Goal: Information Seeking & Learning: Understand process/instructions

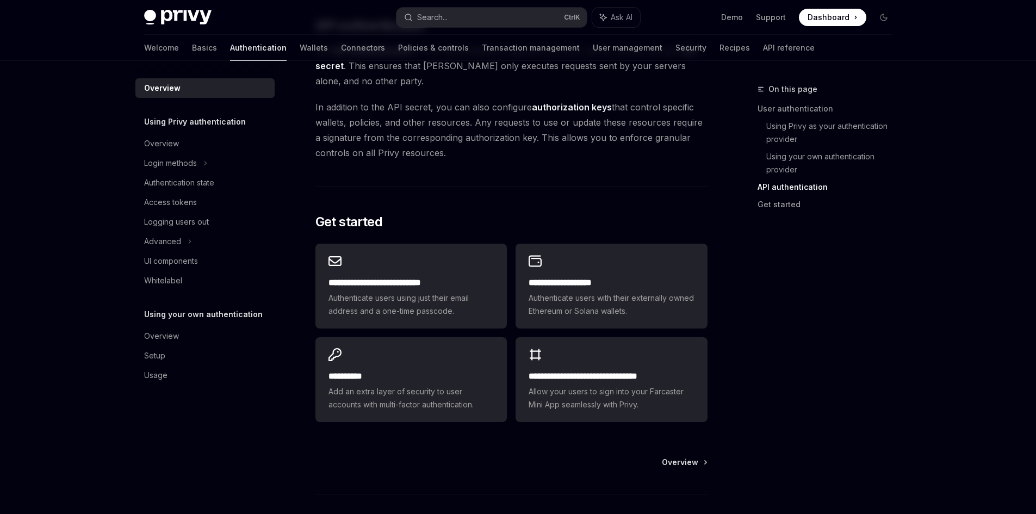
scroll to position [791, 0]
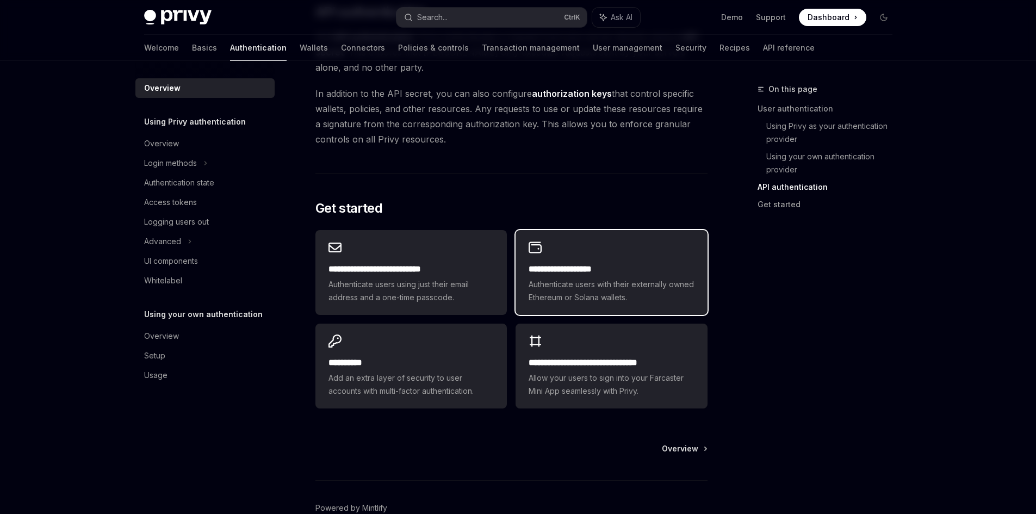
click at [537, 294] on span "Authenticate users with their externally owned Ethereum or Solana wallets." at bounding box center [611, 291] width 165 height 26
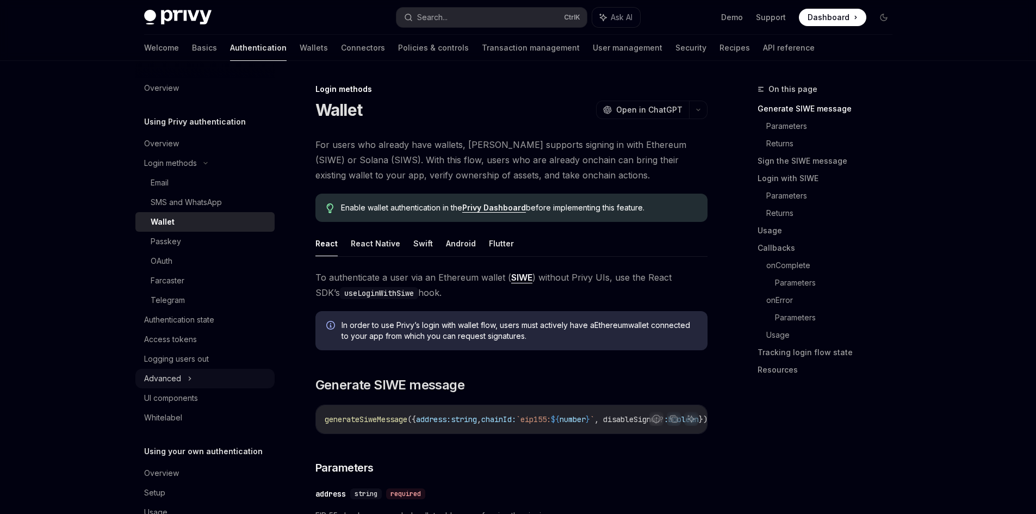
click at [184, 373] on div "Advanced" at bounding box center [204, 379] width 139 height 20
click at [169, 397] on div "MFA" at bounding box center [204, 398] width 139 height 20
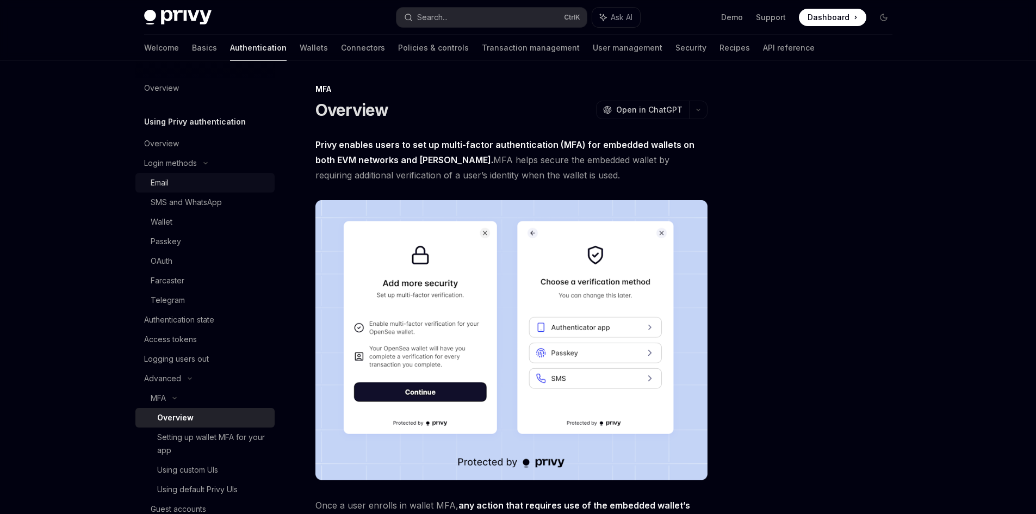
click at [192, 179] on div "Email" at bounding box center [210, 182] width 118 height 13
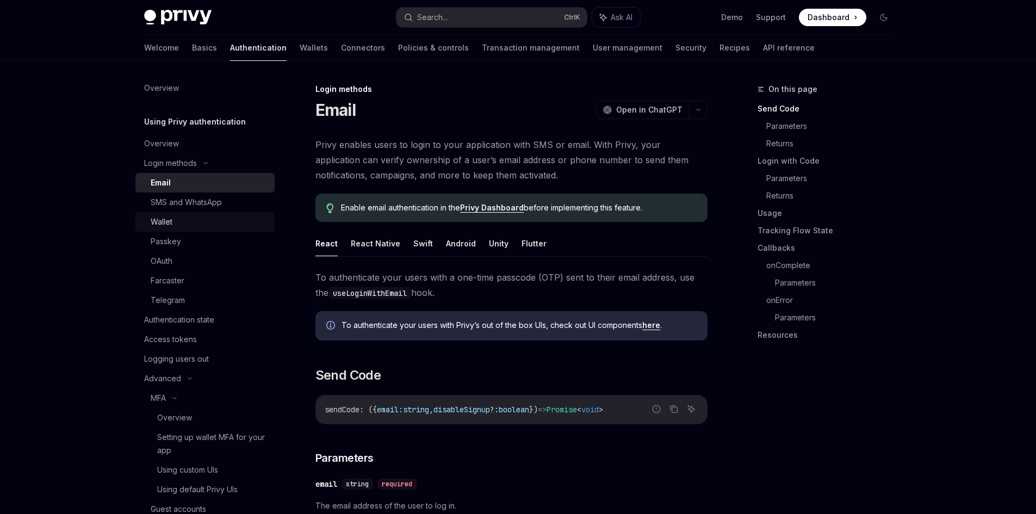
click at [215, 214] on link "Wallet" at bounding box center [204, 222] width 139 height 20
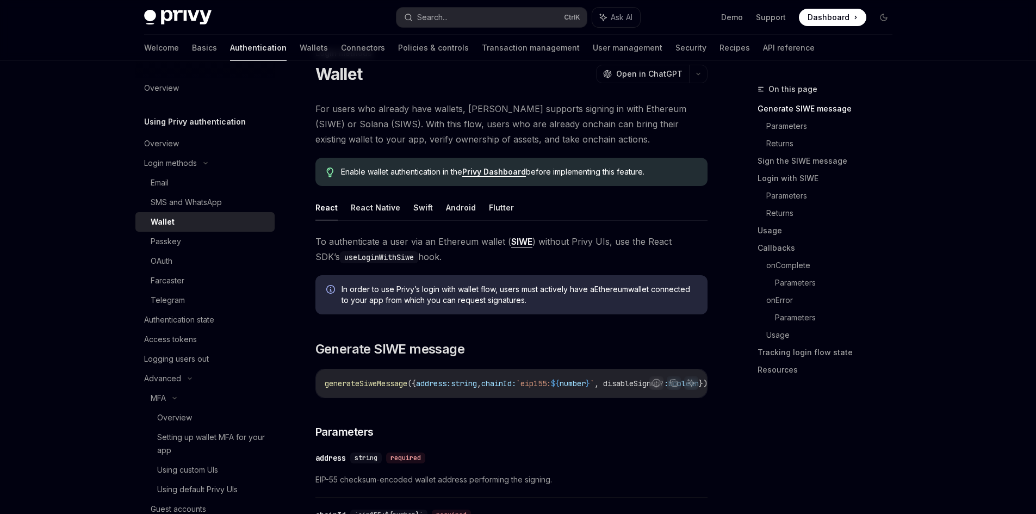
scroll to position [109, 0]
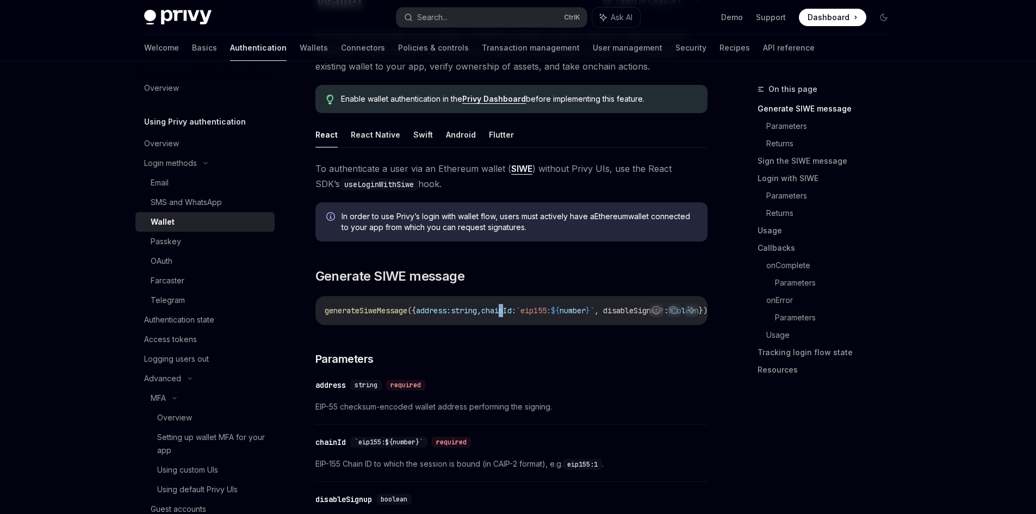
drag, startPoint x: 521, startPoint y: 324, endPoint x: 528, endPoint y: 324, distance: 7.1
click at [528, 324] on div "generateSiweMessage ({ address: string , chainId: `eip155: ${ number } ` , disa…" at bounding box center [511, 310] width 391 height 28
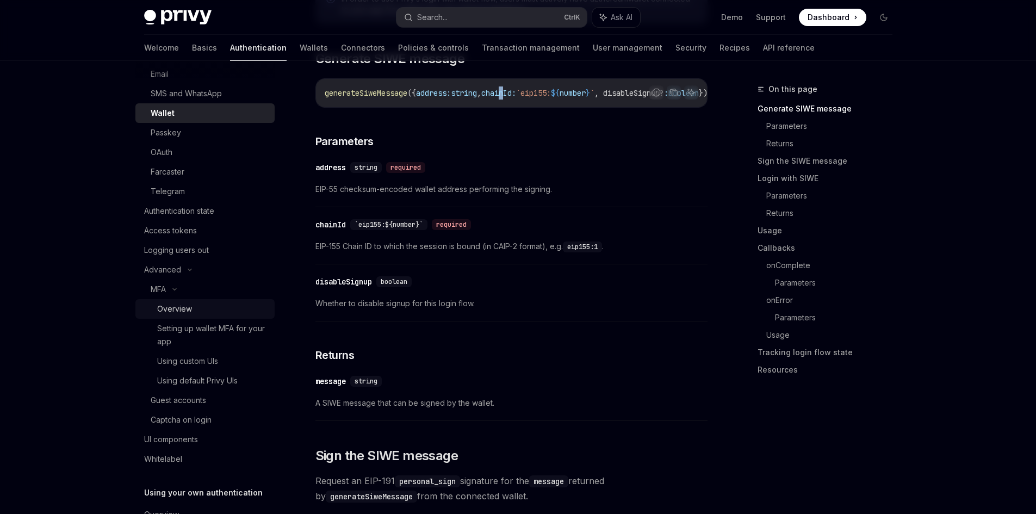
click at [207, 317] on link "Overview" at bounding box center [204, 309] width 139 height 20
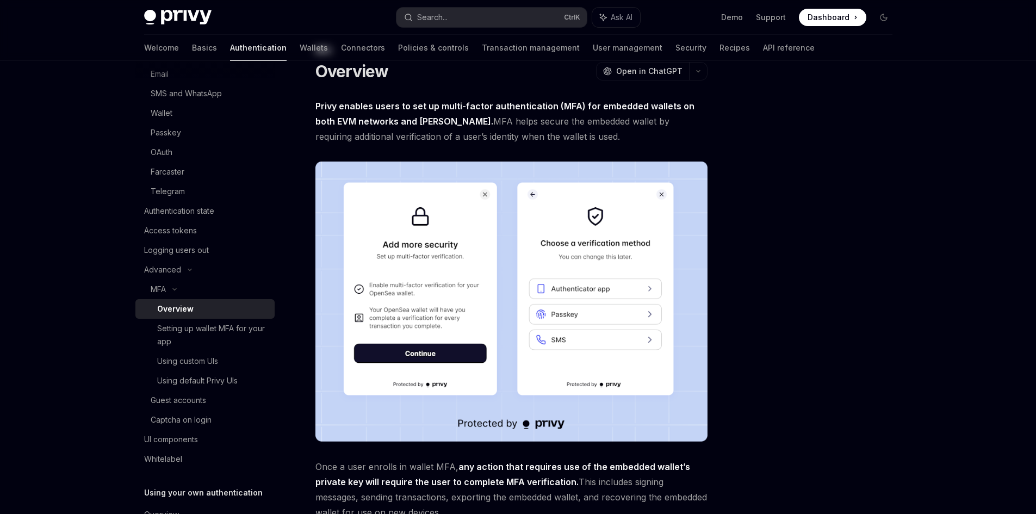
scroll to position [218, 0]
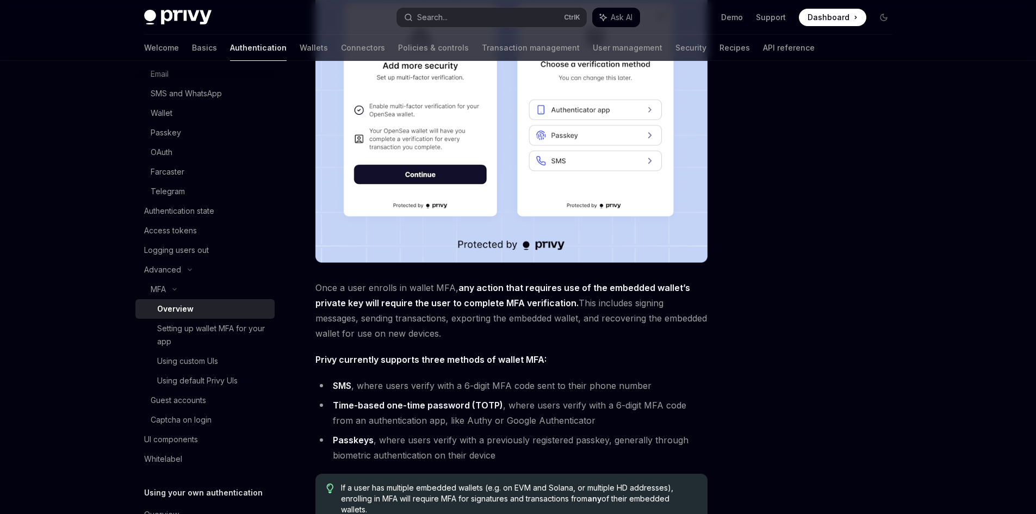
click at [174, 312] on div "Overview" at bounding box center [175, 308] width 36 height 13
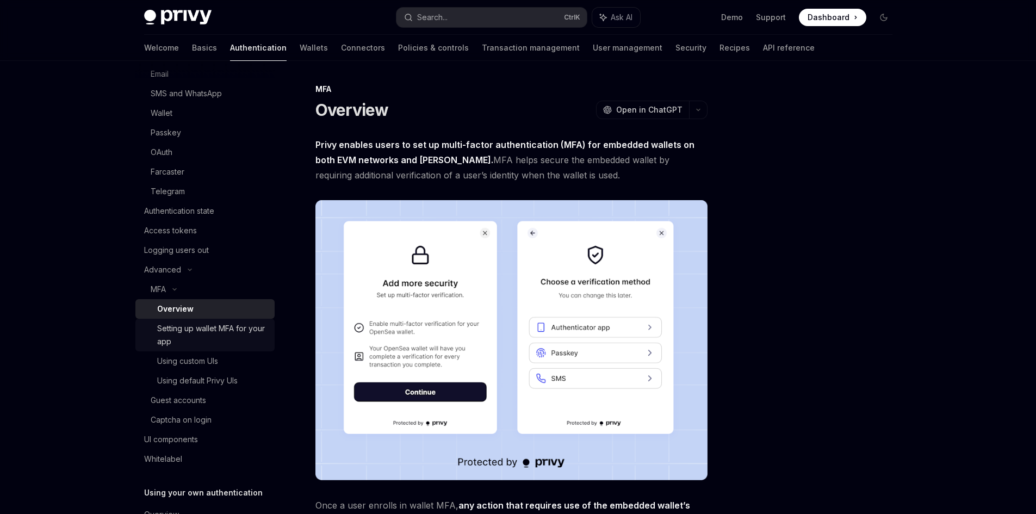
click at [176, 334] on div "Setting up wallet MFA for your app" at bounding box center [212, 335] width 111 height 26
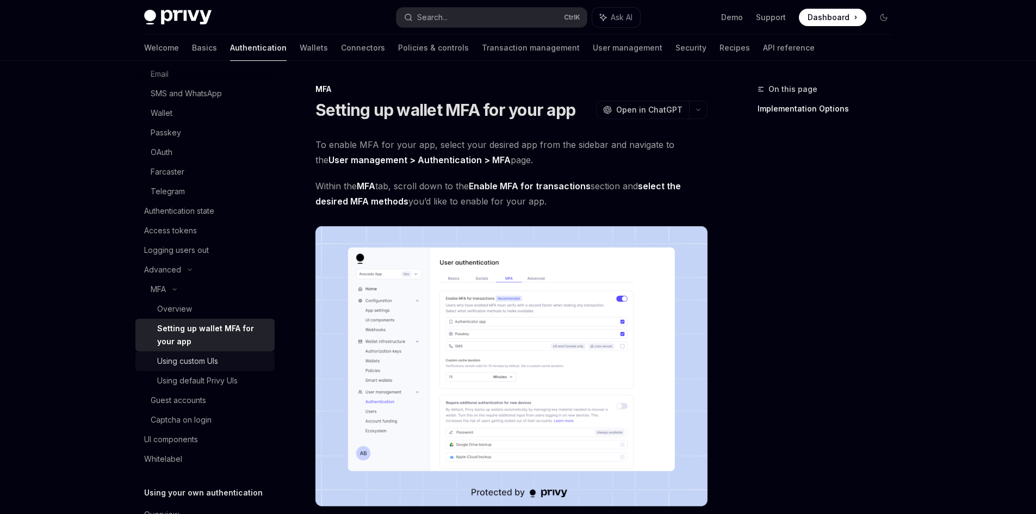
click at [183, 356] on div "Using custom UIs" at bounding box center [187, 361] width 61 height 13
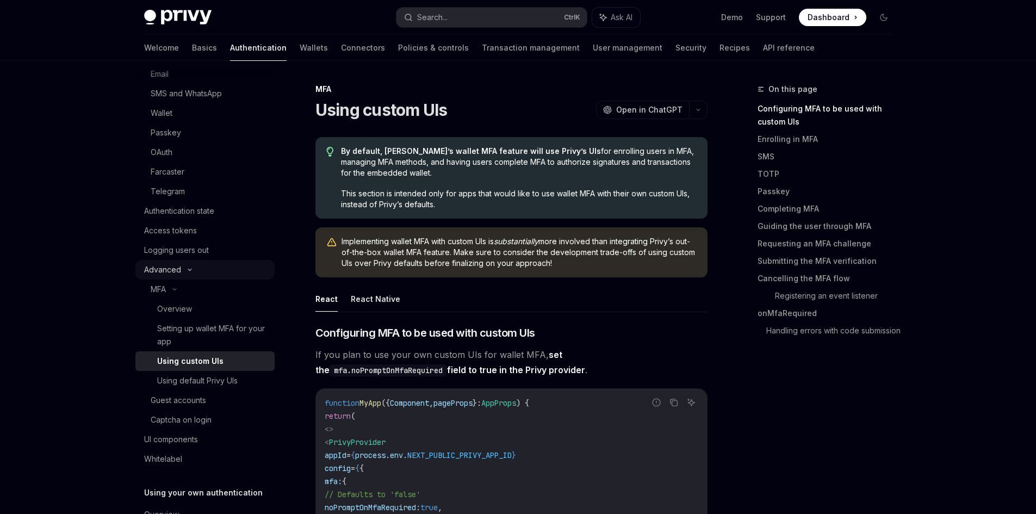
click at [177, 287] on icon at bounding box center [174, 289] width 13 height 4
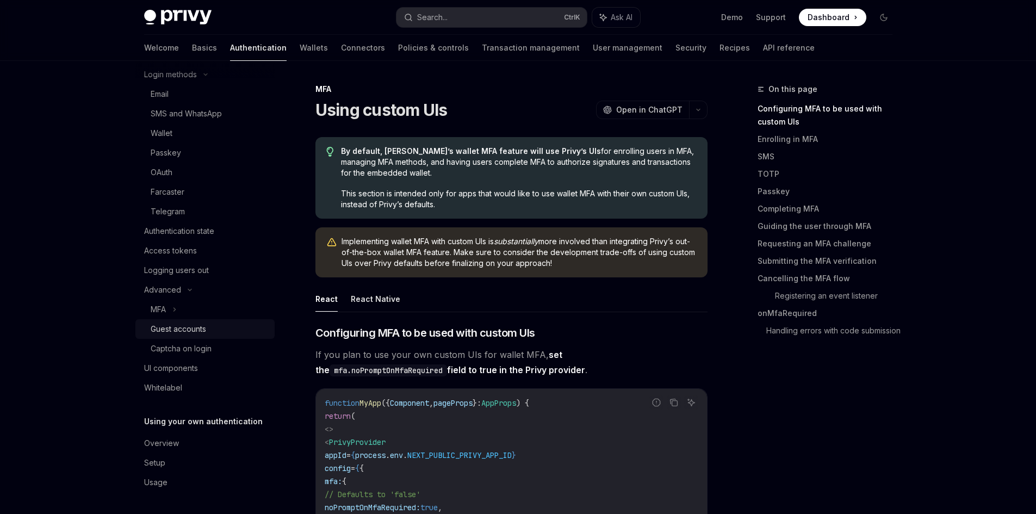
click at [177, 332] on div "Guest accounts" at bounding box center [178, 329] width 55 height 13
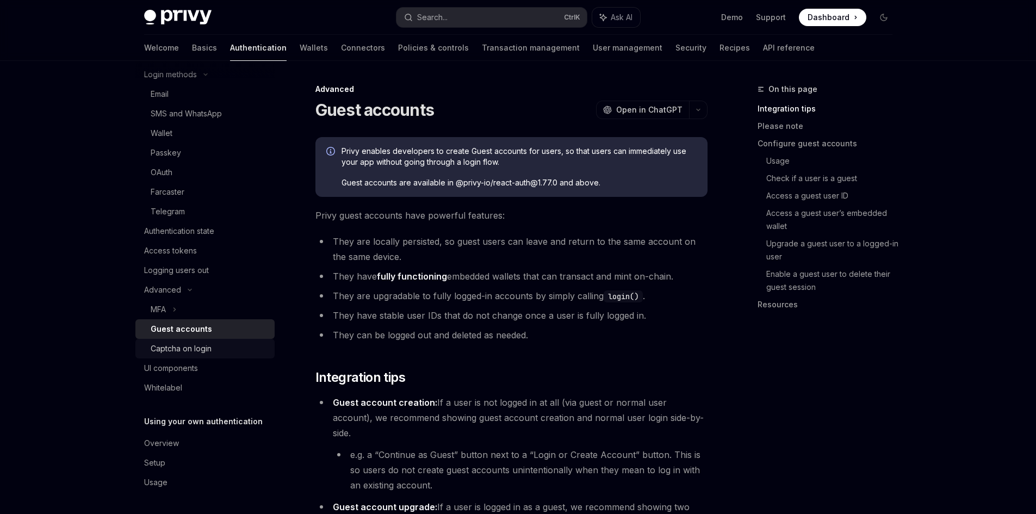
click at [173, 350] on div "Captcha on login" at bounding box center [181, 348] width 61 height 13
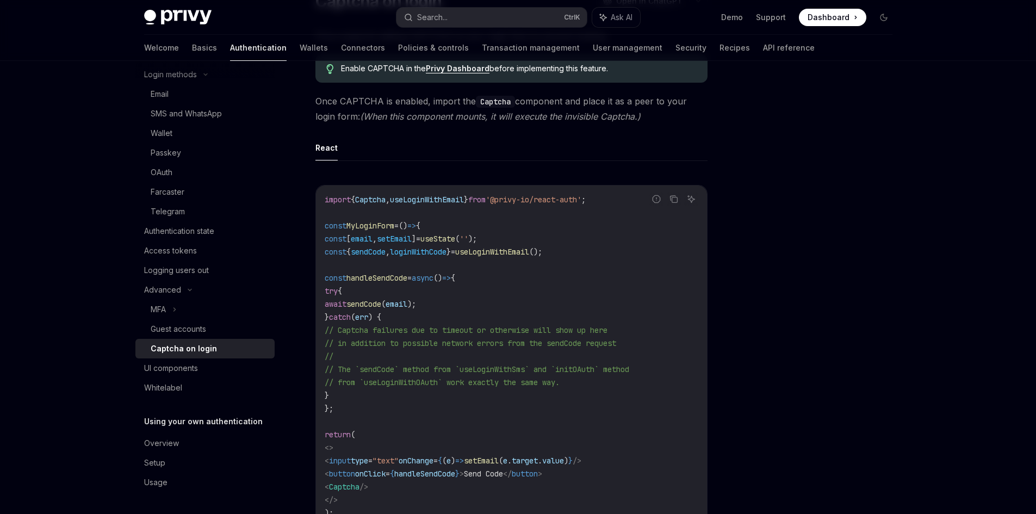
scroll to position [326, 0]
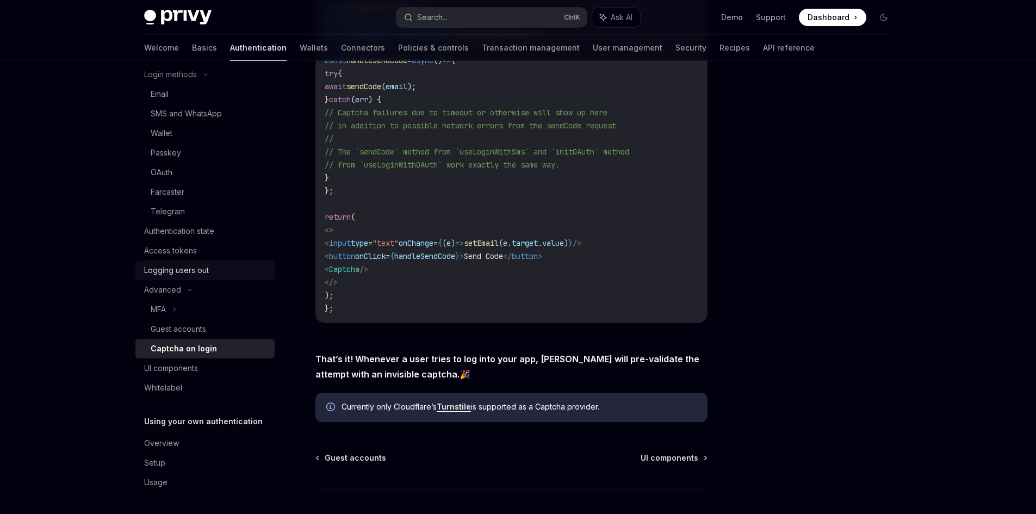
click at [179, 274] on div "Logging users out" at bounding box center [176, 270] width 65 height 13
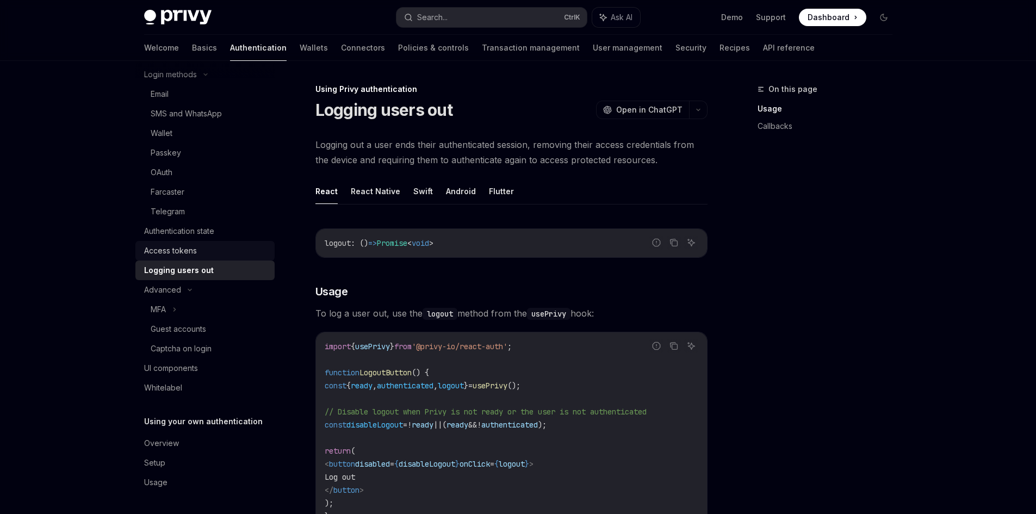
click at [181, 256] on div "Access tokens" at bounding box center [170, 250] width 53 height 13
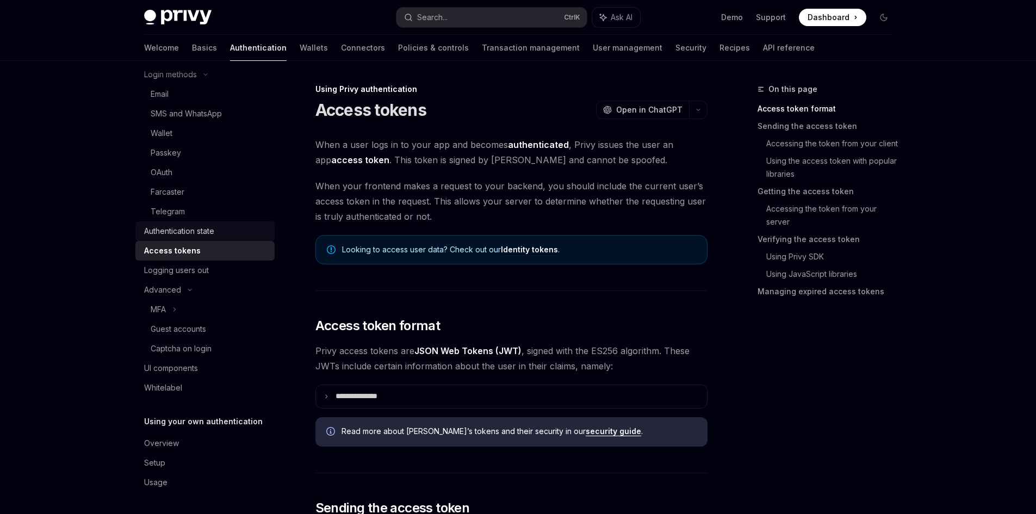
click at [189, 237] on div "Authentication state" at bounding box center [179, 231] width 70 height 13
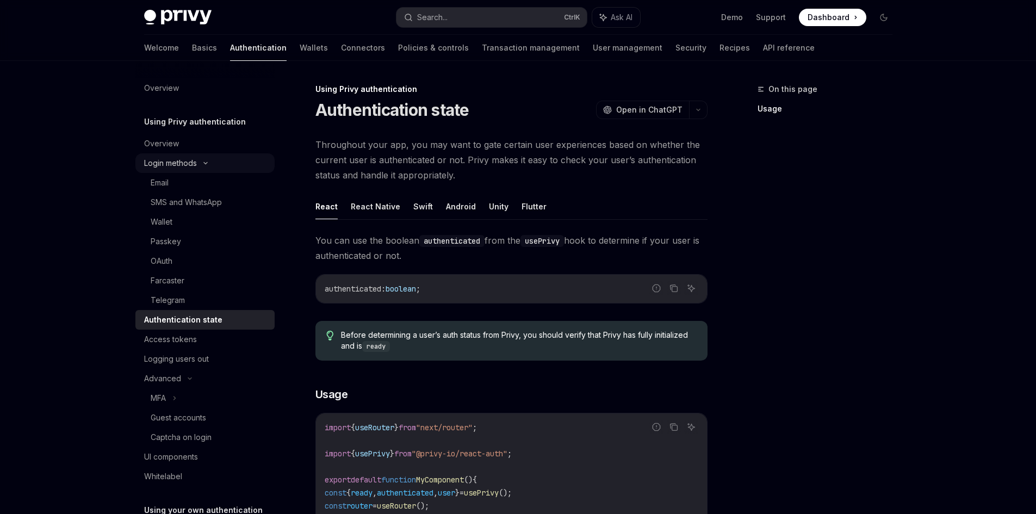
click at [187, 168] on div "Login methods" at bounding box center [170, 163] width 53 height 13
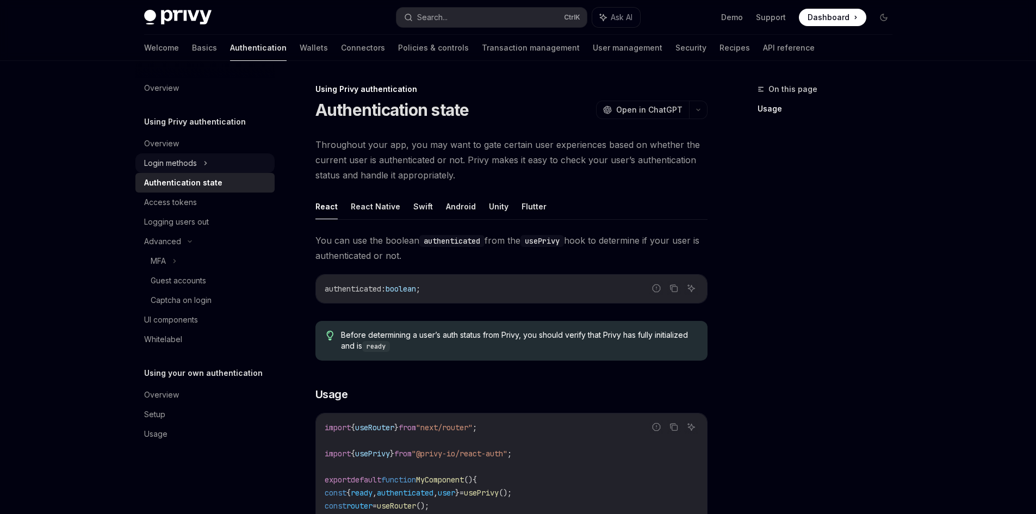
click at [187, 168] on div "Login methods" at bounding box center [170, 163] width 53 height 13
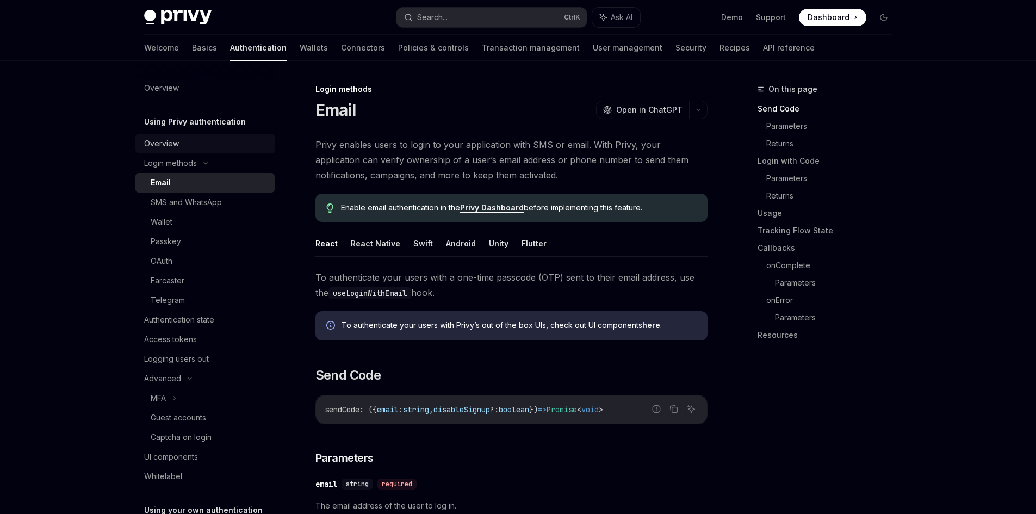
click at [182, 147] on div "Overview" at bounding box center [206, 143] width 124 height 13
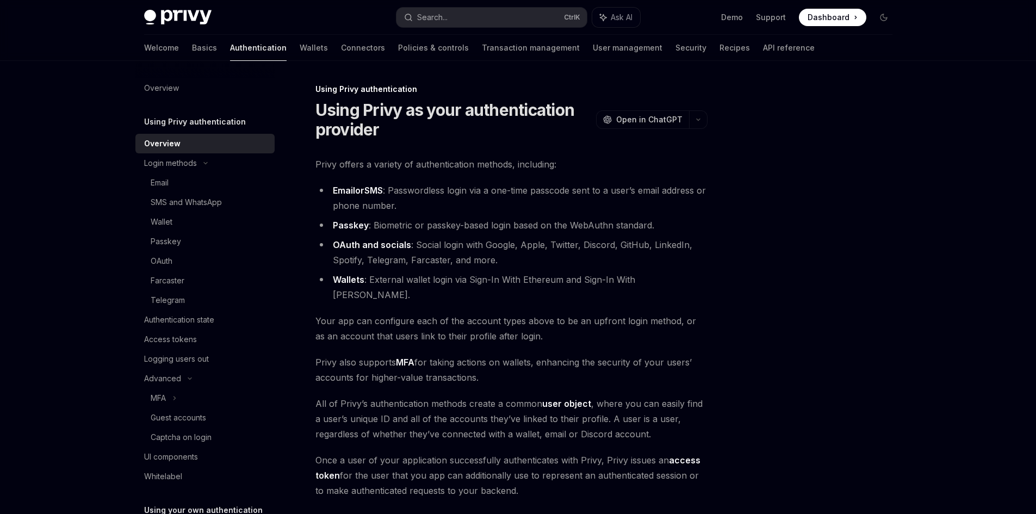
scroll to position [109, 0]
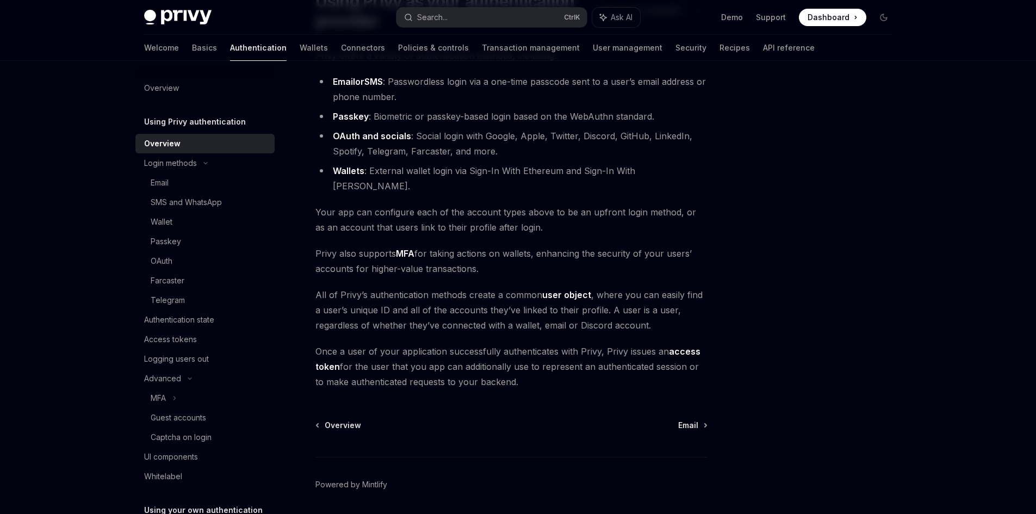
click at [345, 170] on link "Wallets" at bounding box center [349, 170] width 32 height 11
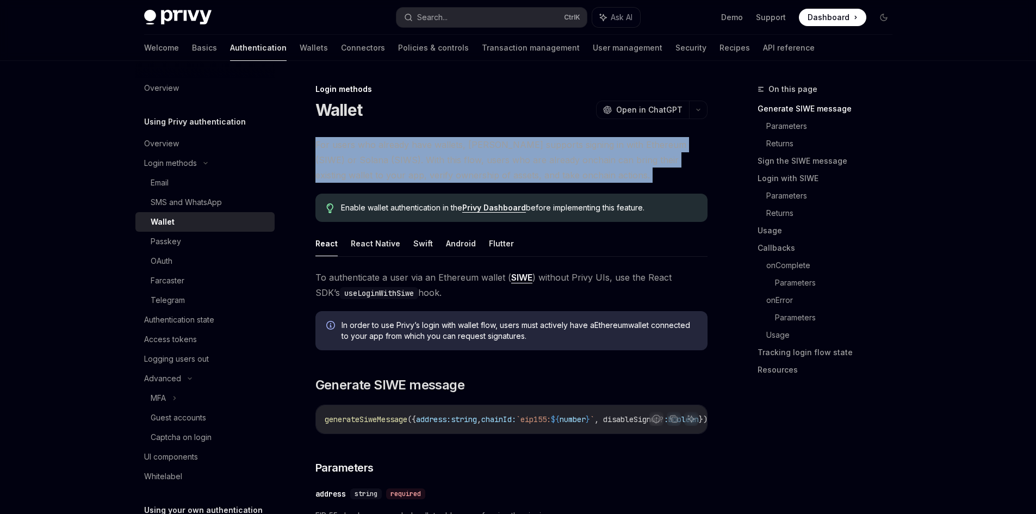
click at [345, 170] on span "For users who already have wallets, [PERSON_NAME] supports signing in with Ethe…" at bounding box center [512, 160] width 392 height 46
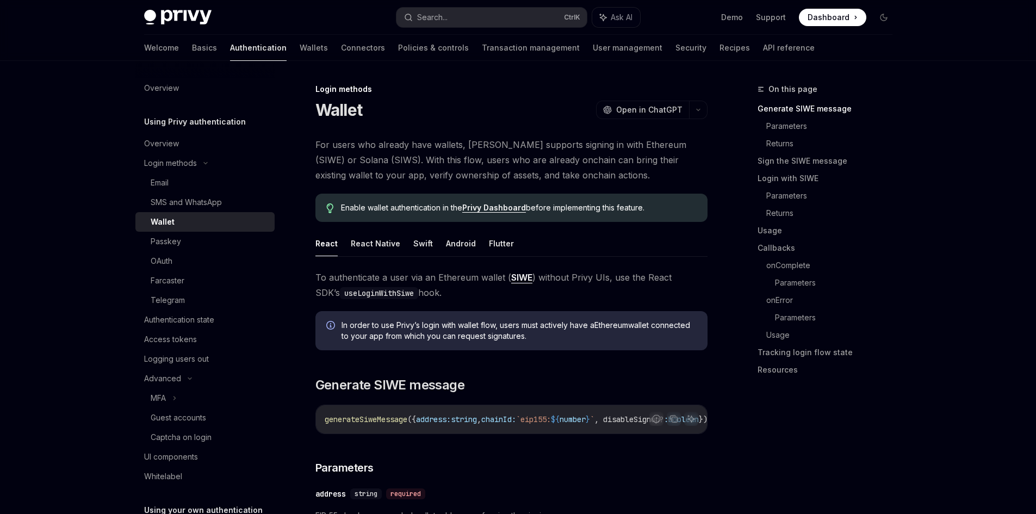
click at [421, 248] on button "Swift" at bounding box center [423, 244] width 20 height 26
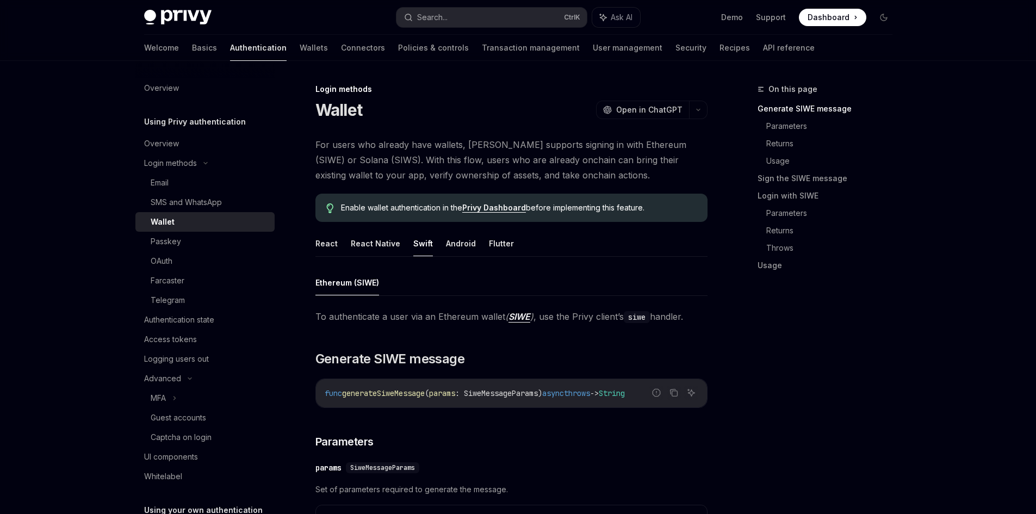
click at [337, 247] on ul "React React Native Swift Android Flutter" at bounding box center [512, 244] width 392 height 26
click at [327, 243] on button "React" at bounding box center [327, 244] width 22 height 26
type textarea "*"
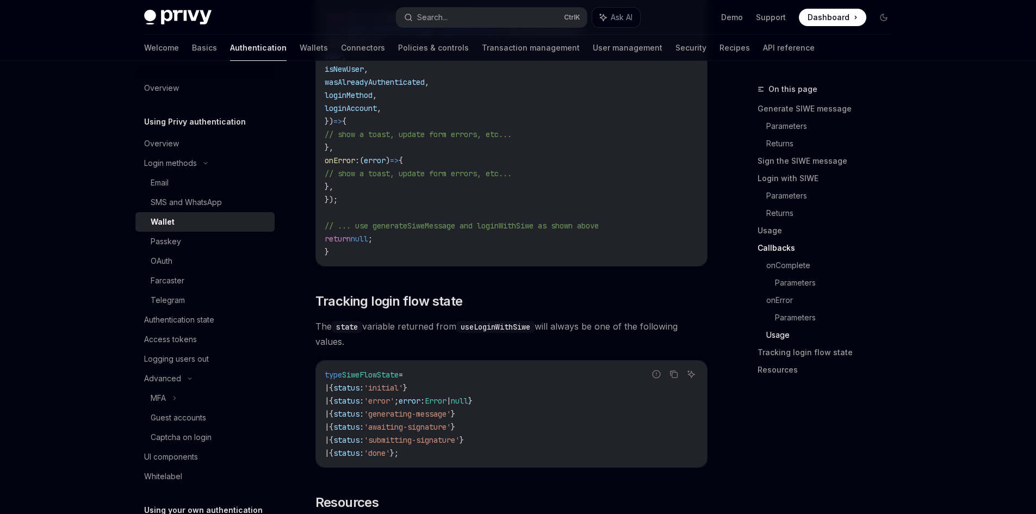
scroll to position [2787, 0]
